Goal: Check status: Check status

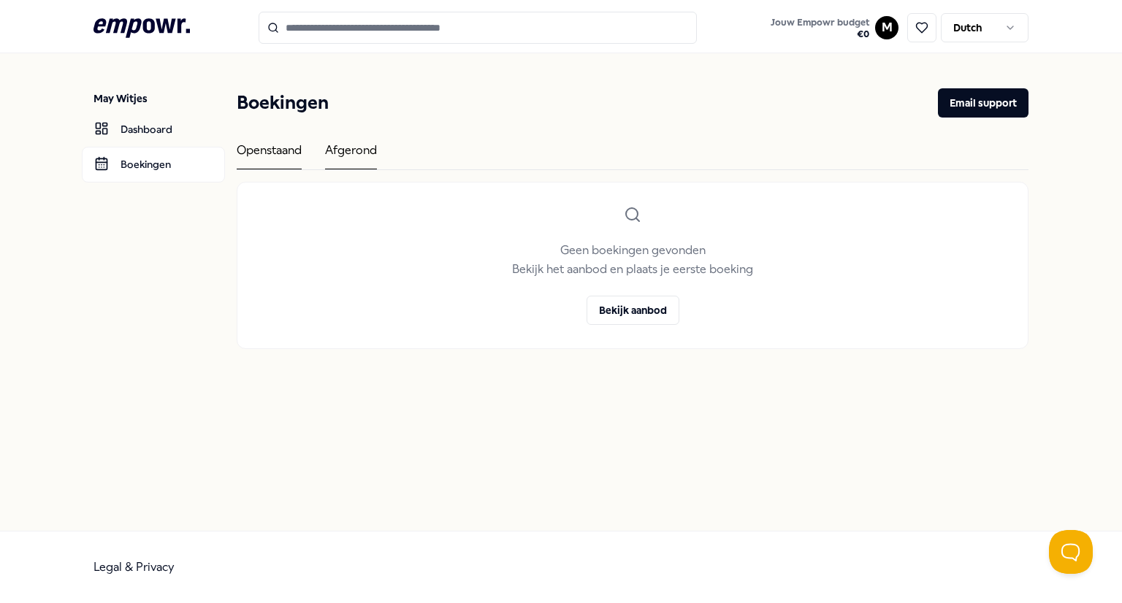
click at [350, 151] on div "Afgerond" at bounding box center [351, 155] width 52 height 28
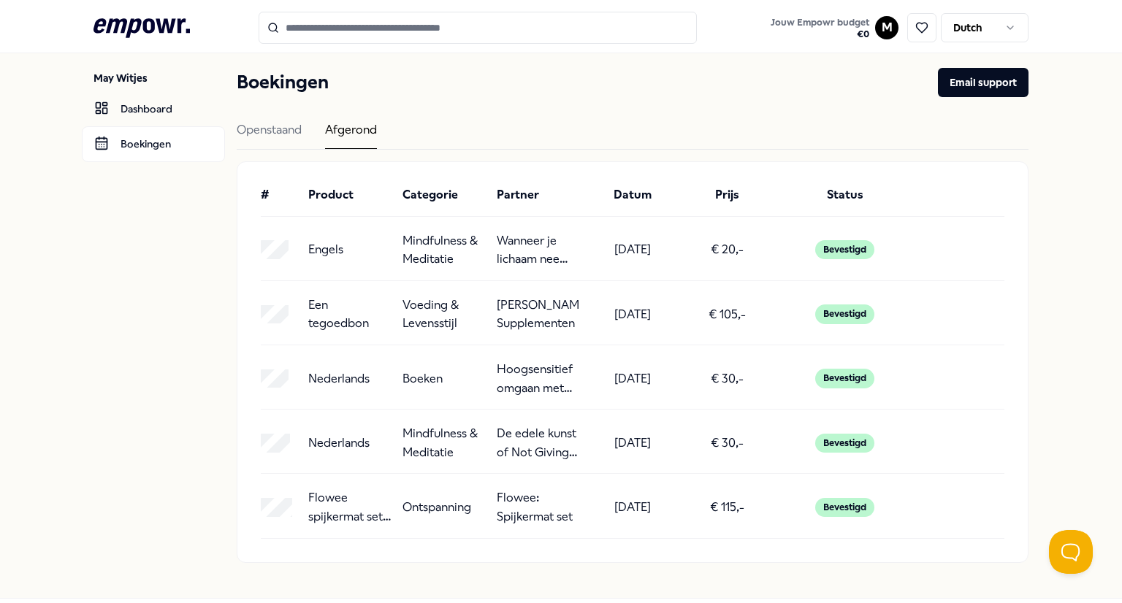
scroll to position [23, 0]
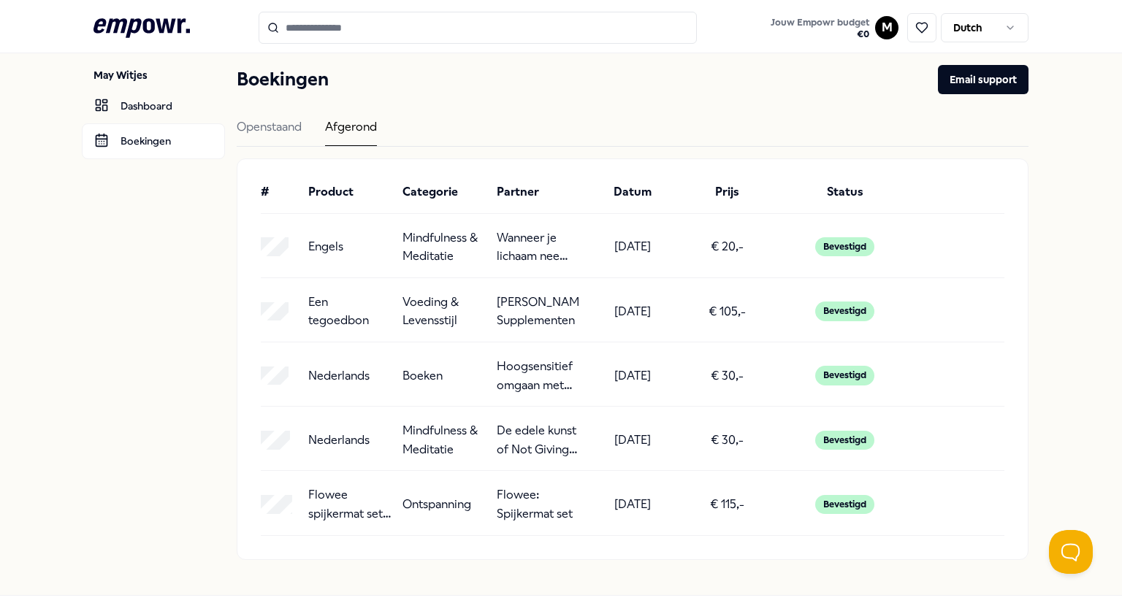
click at [496, 307] on p "[PERSON_NAME]: Supplementen" at bounding box center [537, 311] width 83 height 37
click at [383, 302] on p "Een tegoedbon" at bounding box center [349, 311] width 83 height 37
click at [838, 316] on div "Bevestigd" at bounding box center [844, 311] width 59 height 19
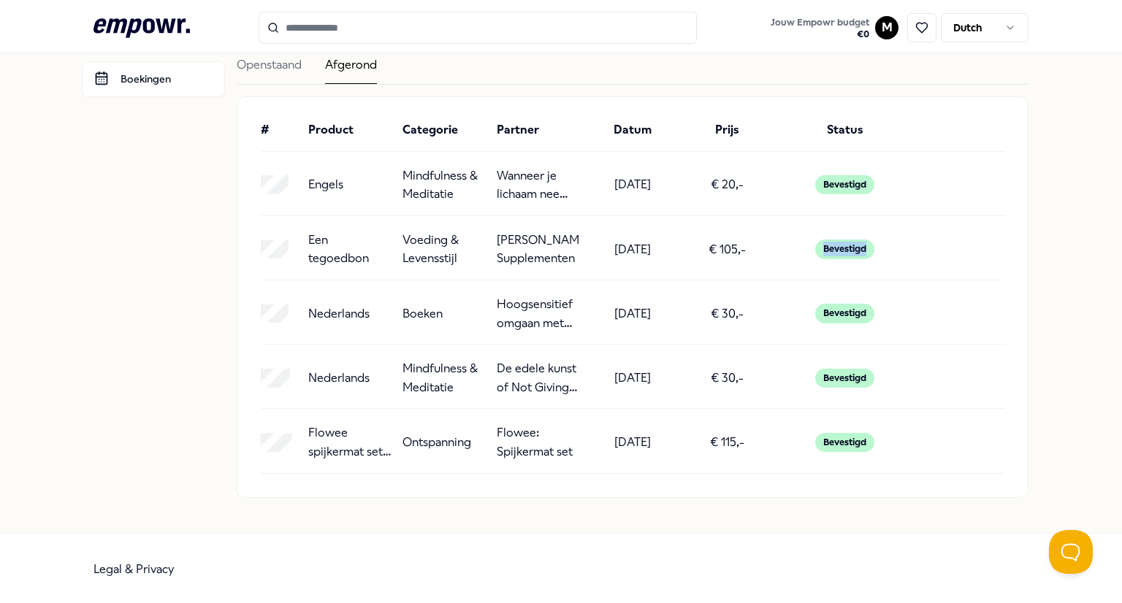
scroll to position [0, 0]
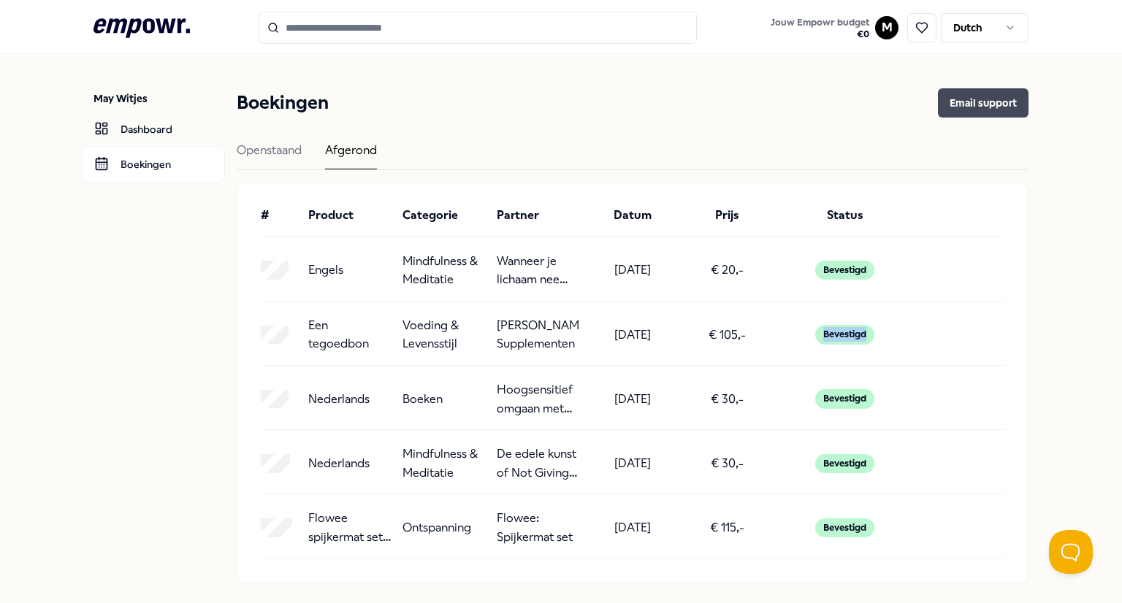
click at [967, 98] on button "Email support" at bounding box center [983, 102] width 91 height 29
click at [540, 431] on div "# Product Categorie Partner Datum Prijs Status Engels Mindfulness & Meditatie W…" at bounding box center [632, 383] width 790 height 400
